Goal: Find specific page/section: Find specific page/section

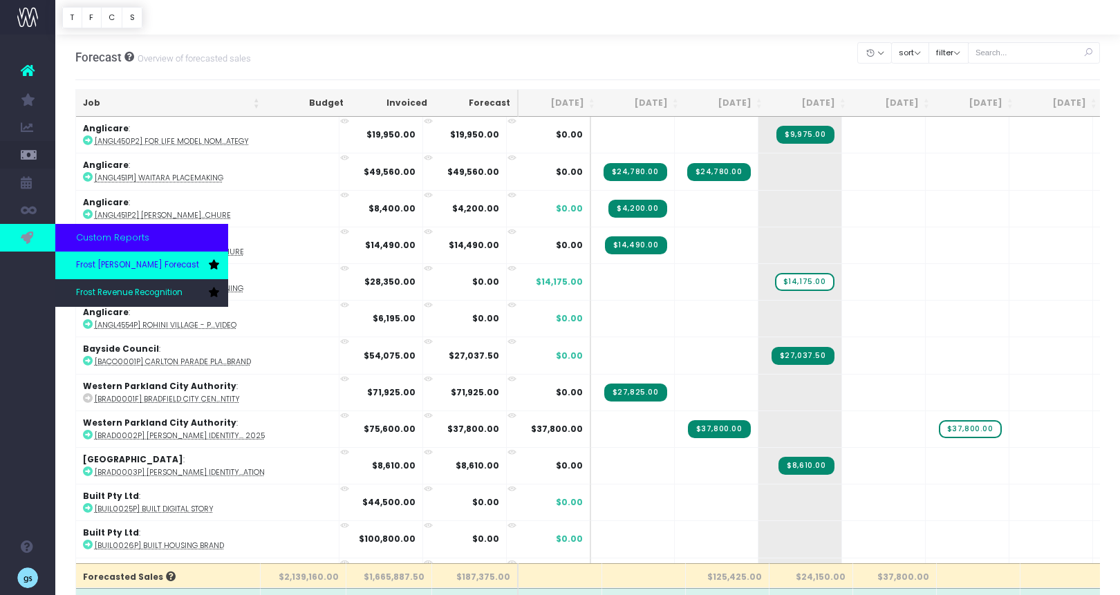
click at [114, 261] on span "Frost [PERSON_NAME] Forecast" at bounding box center [137, 265] width 123 height 12
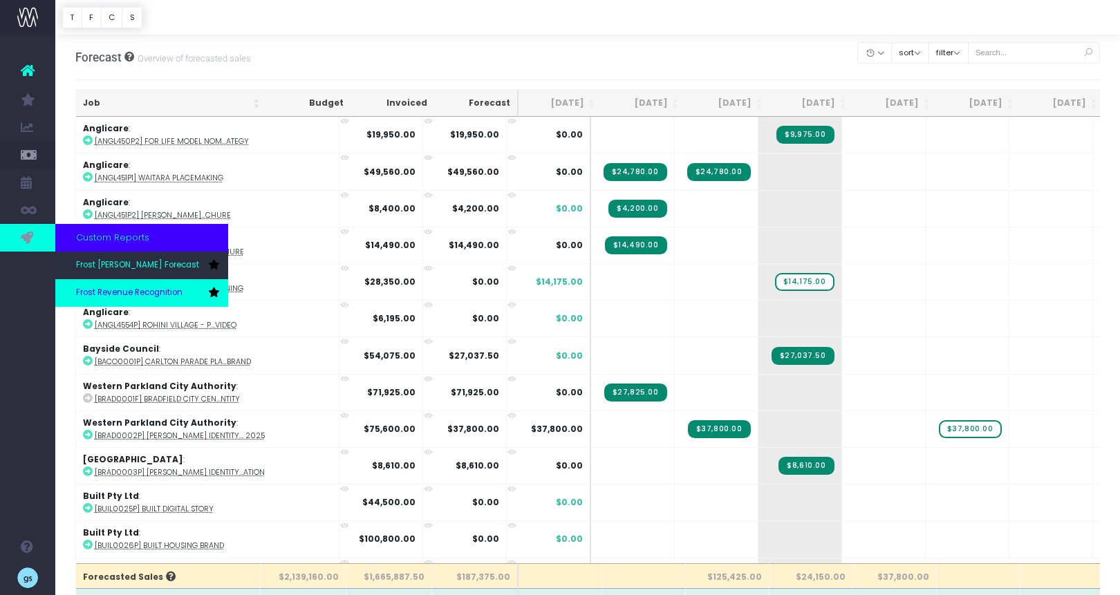
click at [111, 293] on span "Frost Revenue Recognition" at bounding box center [129, 293] width 106 height 12
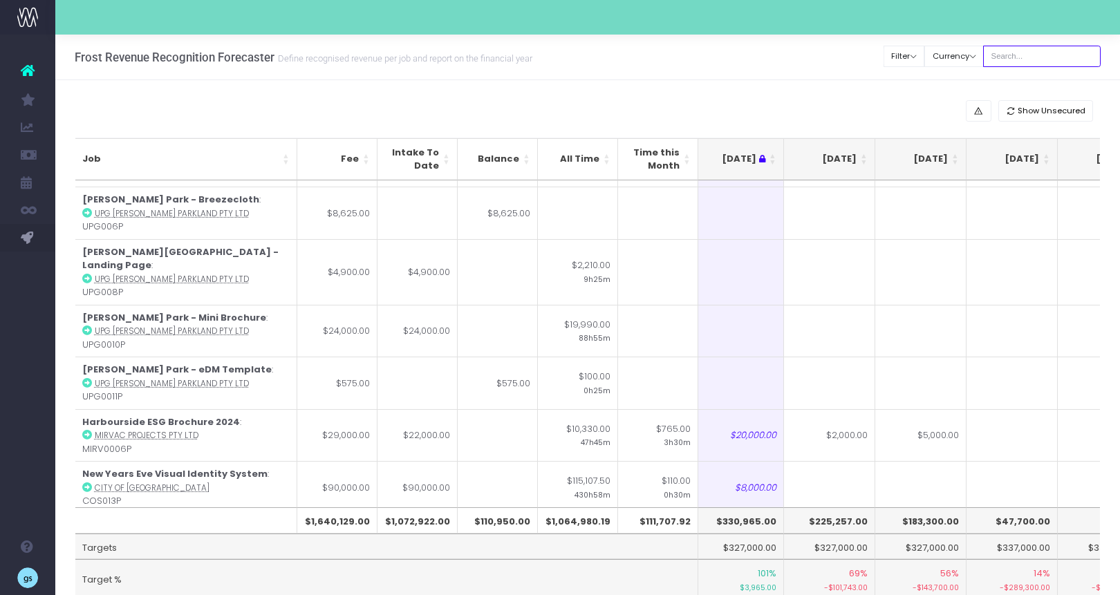
click at [1039, 50] on input "text" at bounding box center [1042, 56] width 118 height 21
type input "[US_STATE]"
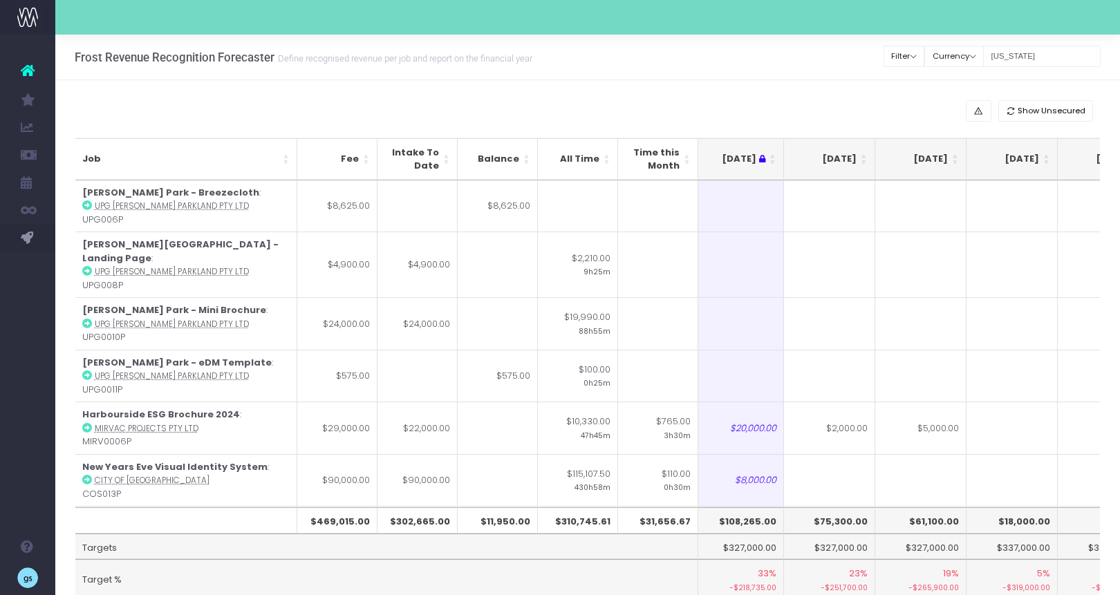
click at [863, 158] on th "[DATE]" at bounding box center [829, 159] width 91 height 42
click at [868, 156] on th "[DATE]" at bounding box center [829, 159] width 91 height 42
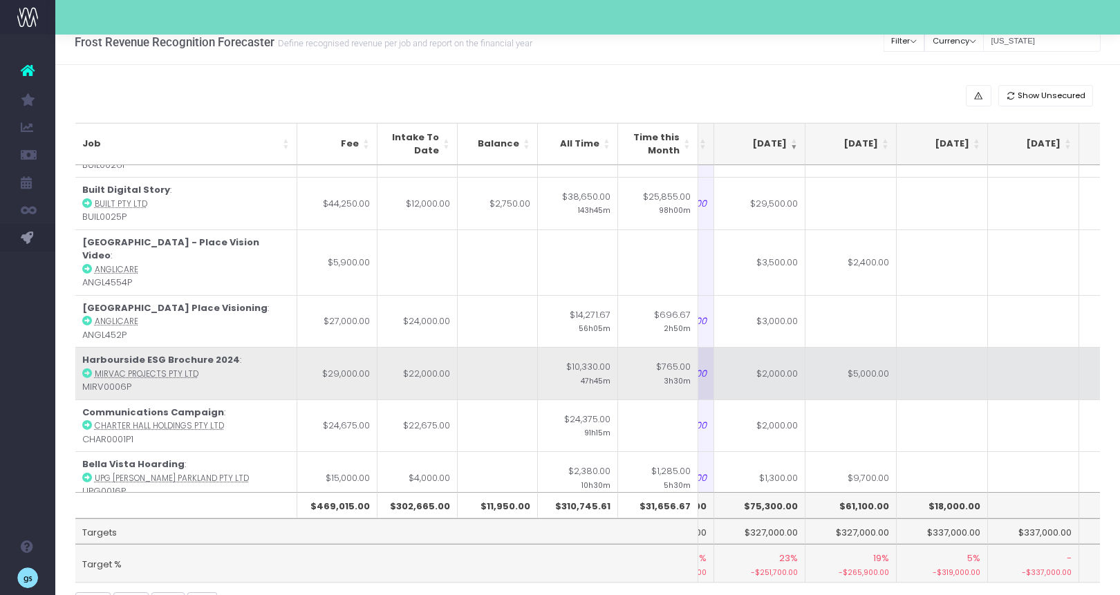
scroll to position [0, 260]
